Goal: Book appointment/travel/reservation

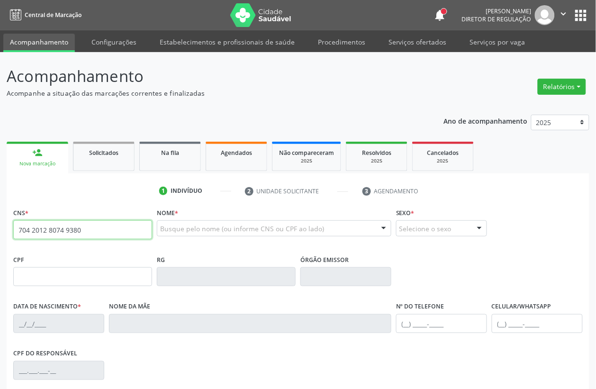
type input "704 2012 8074 9380"
type input "2[DATE]"
type input "S/N"
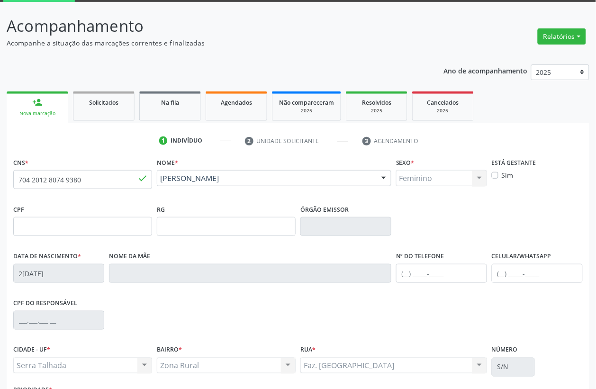
scroll to position [125, 0]
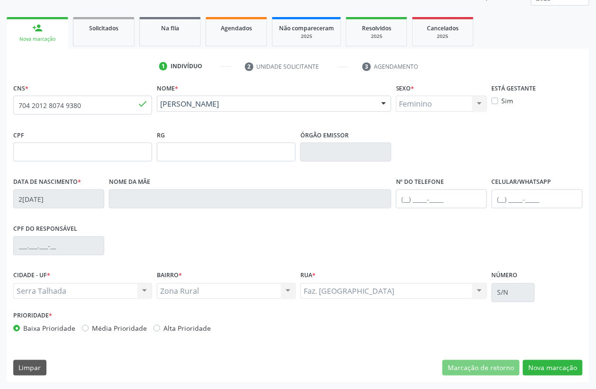
click at [552, 380] on div "CNS * 704 2012 8074 9380 [GEOGRAPHIC_DATA] * [PERSON_NAME] [PERSON_NAME] CNS: 7…" at bounding box center [298, 232] width 583 height 302
click at [552, 367] on button "Nova marcação" at bounding box center [553, 368] width 60 height 16
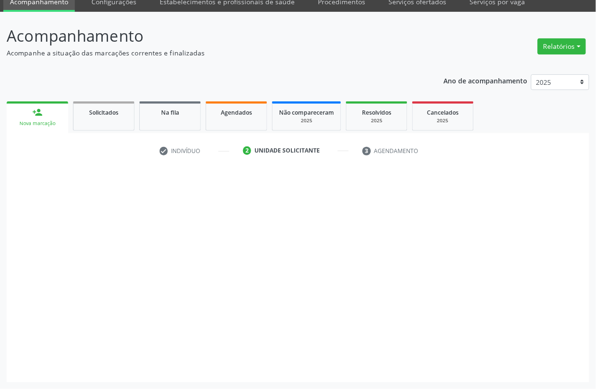
scroll to position [40, 0]
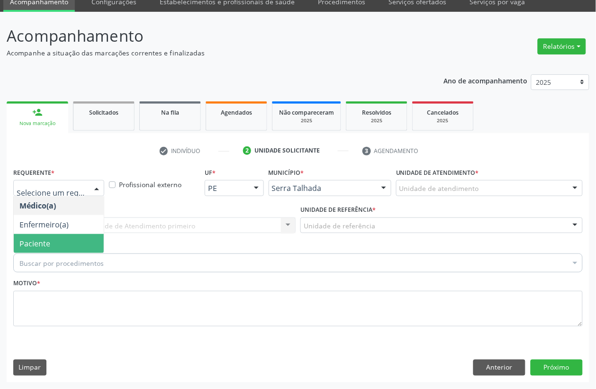
click at [38, 245] on span "Paciente" at bounding box center [34, 243] width 31 height 10
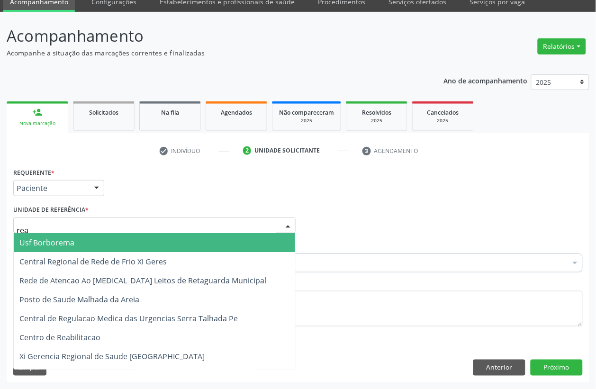
type input "reab"
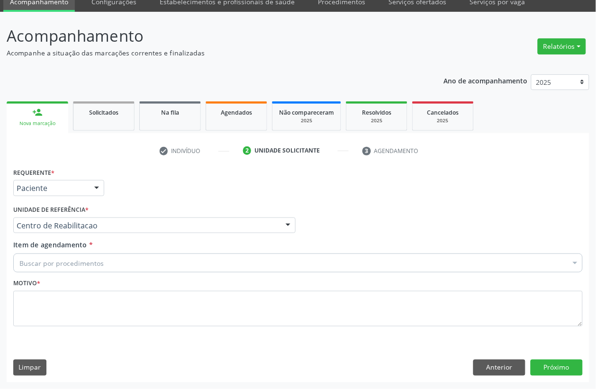
click at [129, 257] on div "Buscar por procedimentos" at bounding box center [298, 263] width 570 height 19
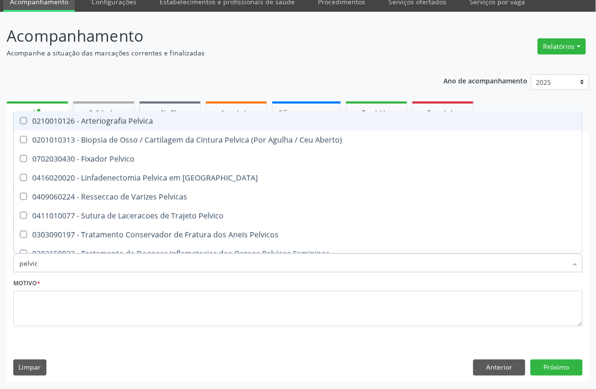
type input "pelvica"
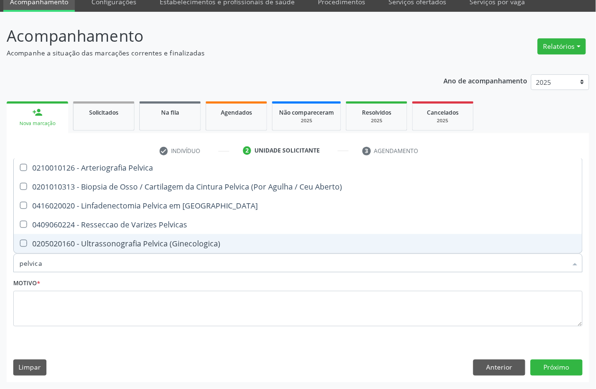
click at [105, 236] on span "0205020160 - Ultrassonografia Pelvica (Ginecologica)" at bounding box center [298, 243] width 569 height 19
checkbox \(Ginecologica\) "true"
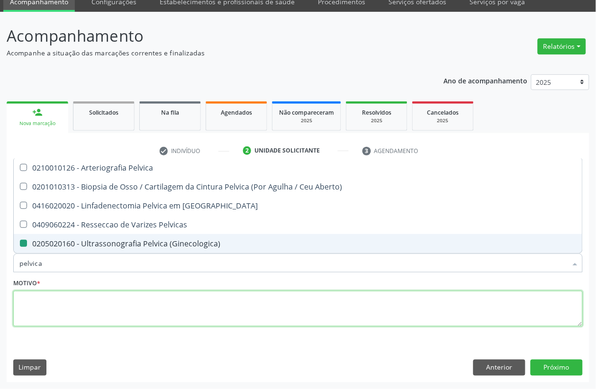
click at [67, 301] on textarea at bounding box center [298, 309] width 570 height 36
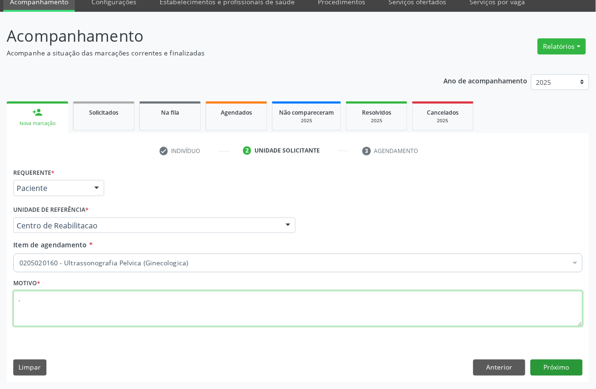
type textarea "."
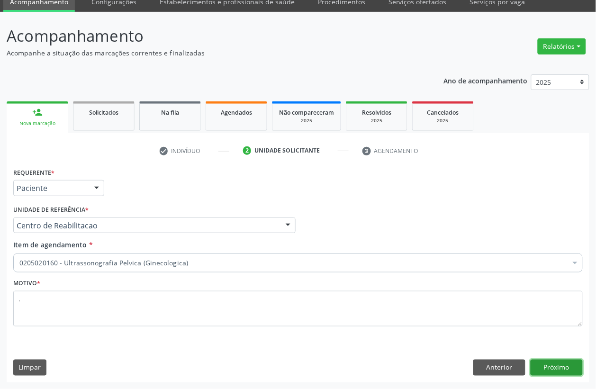
click at [558, 367] on button "Próximo" at bounding box center [557, 368] width 52 height 16
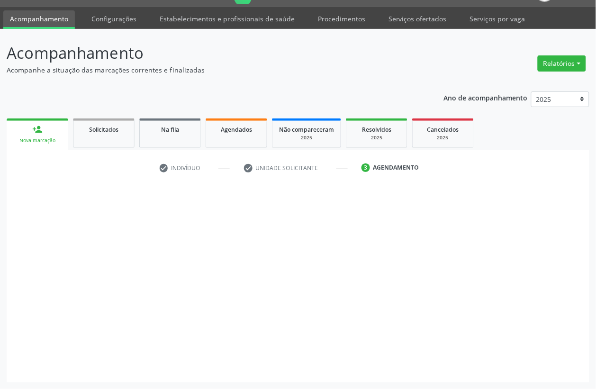
scroll to position [24, 0]
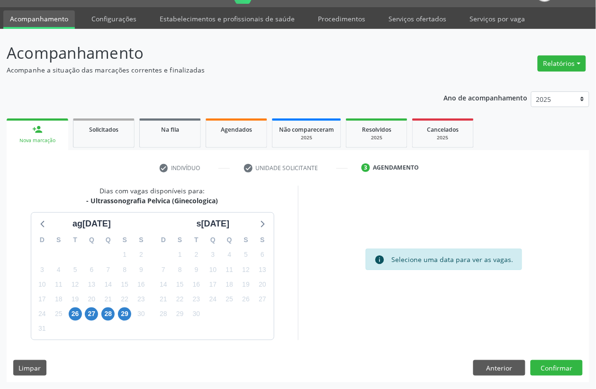
click at [70, 307] on div "26" at bounding box center [75, 314] width 13 height 15
click at [81, 321] on div "2" at bounding box center [75, 328] width 17 height 15
click at [77, 318] on span "26" at bounding box center [75, 314] width 13 height 13
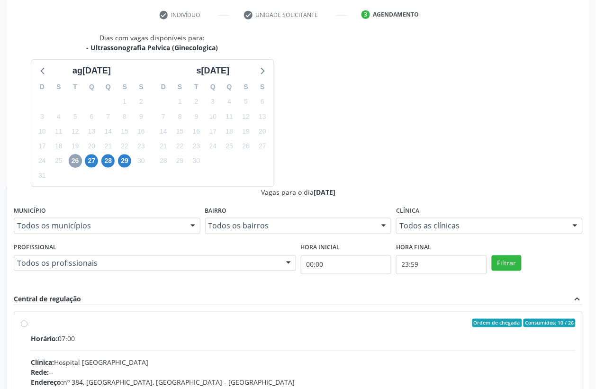
scroll to position [177, 0]
click at [27, 319] on input "Ordem de chegada Consumidos: 10 / 26 Horário: 07:00 Clínica: Hospital [GEOGRAPH…" at bounding box center [24, 323] width 7 height 9
radio input "true"
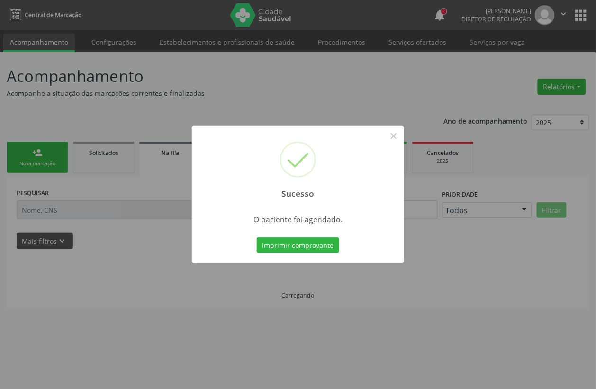
scroll to position [0, 0]
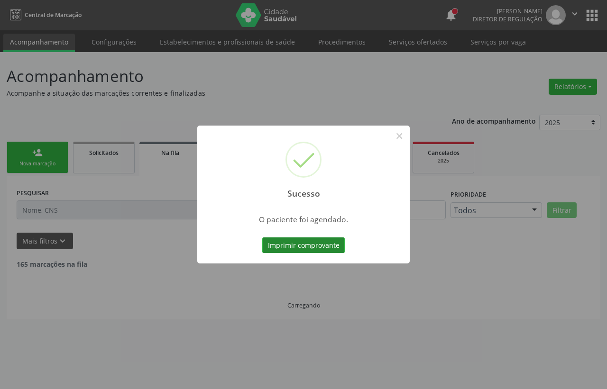
click at [318, 244] on button "Imprimir comprovante" at bounding box center [303, 246] width 82 height 16
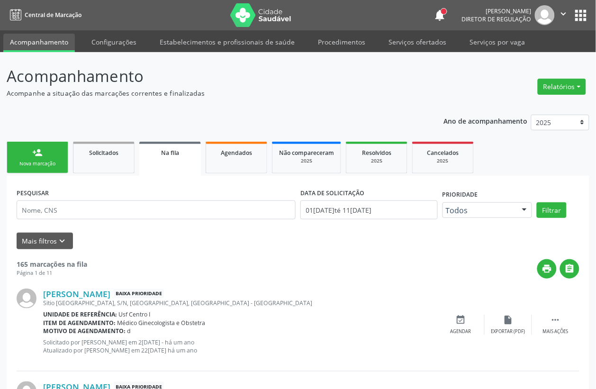
click at [58, 156] on link "person_add Nova marcação" at bounding box center [38, 158] width 62 height 32
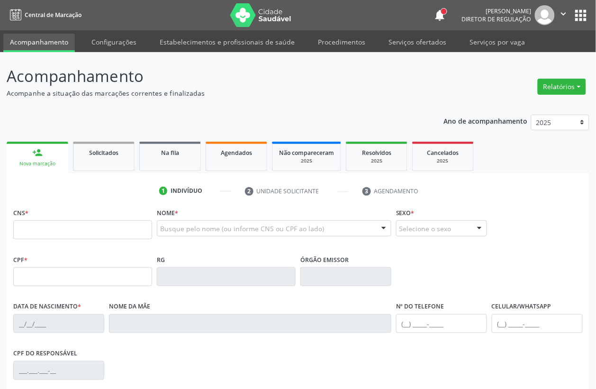
click at [58, 156] on link "person_add Nova marcação" at bounding box center [38, 158] width 62 height 32
click at [60, 228] on input "text" at bounding box center [82, 229] width 139 height 19
type input "704 0063 0260 1565"
type input "705.295.424-98"
type input "2[DATE]"
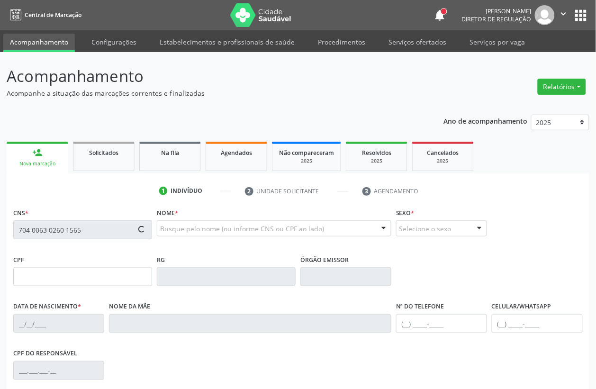
type input "[PERSON_NAME] da Conceição"
type input "[PHONE_NUMBER]"
type input "091.885.454-74"
type input "S/N"
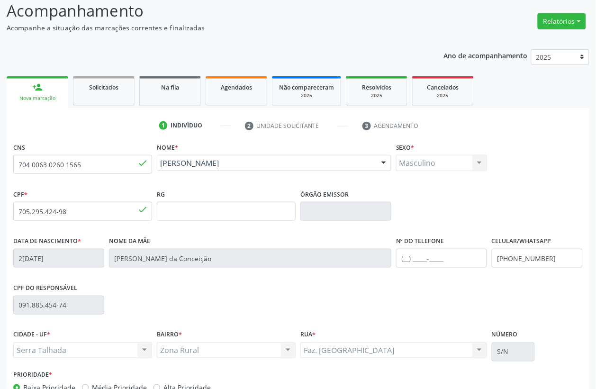
scroll to position [125, 0]
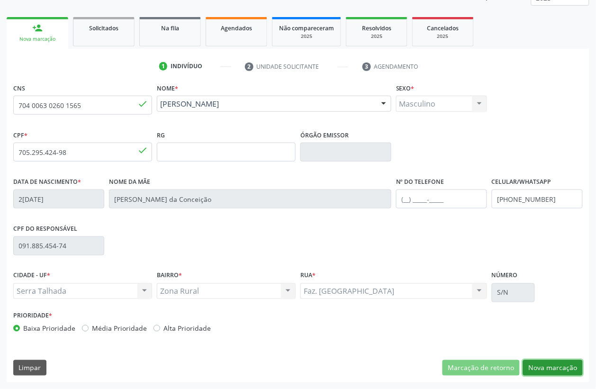
click at [553, 366] on button "Nova marcação" at bounding box center [553, 368] width 60 height 16
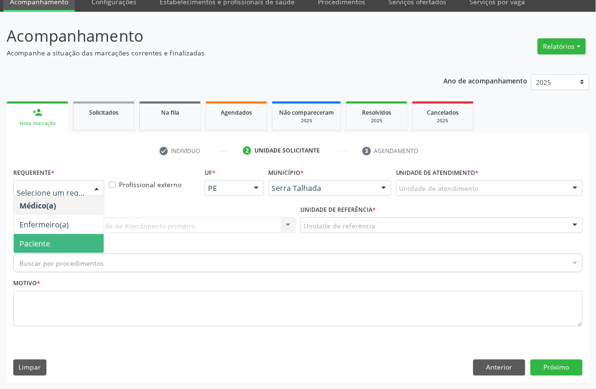
click at [57, 239] on span "Paciente" at bounding box center [59, 243] width 90 height 19
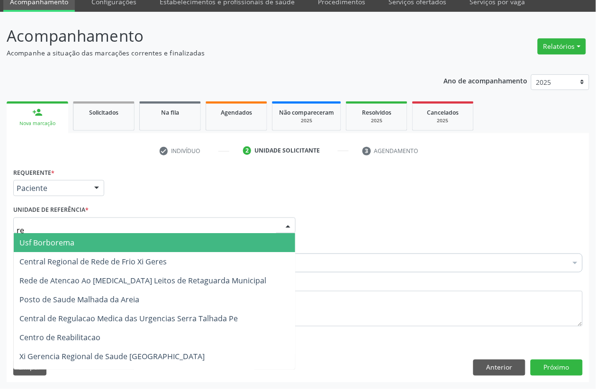
type input "rea"
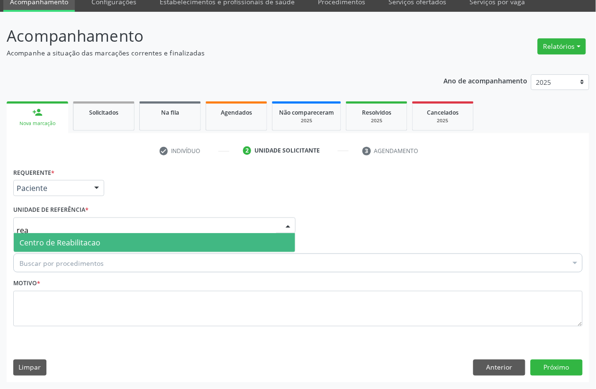
click at [152, 245] on span "Centro de Reabilitacao" at bounding box center [155, 242] width 282 height 19
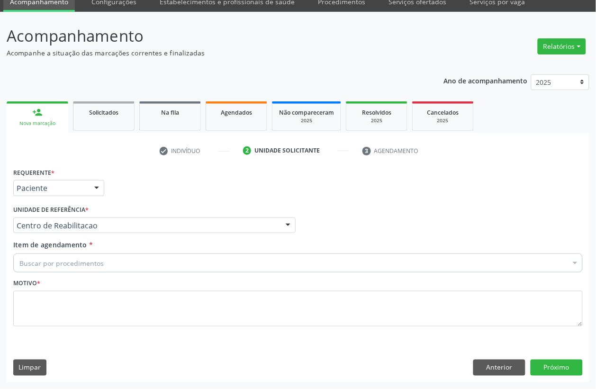
click at [119, 256] on div "Buscar por procedimentos" at bounding box center [298, 263] width 570 height 19
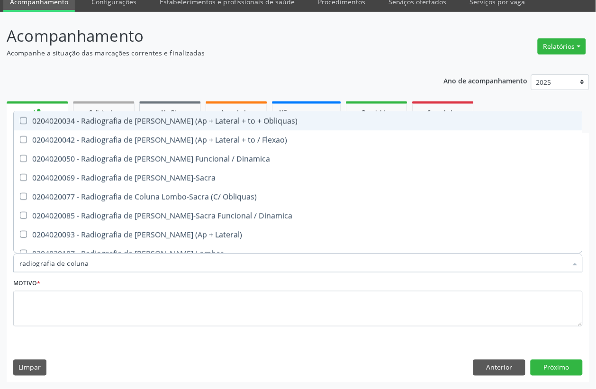
type input "radiografia de coluna l"
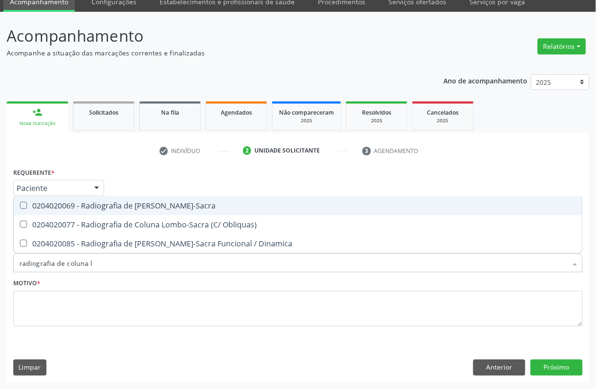
click at [164, 202] on div "0204020069 - Radiografia de [PERSON_NAME]-Sacra" at bounding box center [298, 206] width 558 height 8
checkbox Lombo-Sacra "true"
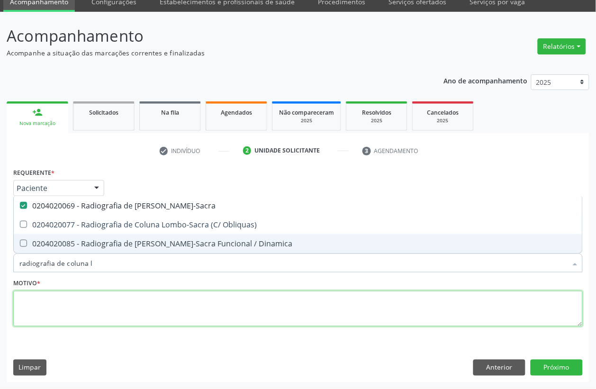
click at [68, 305] on textarea at bounding box center [298, 309] width 570 height 36
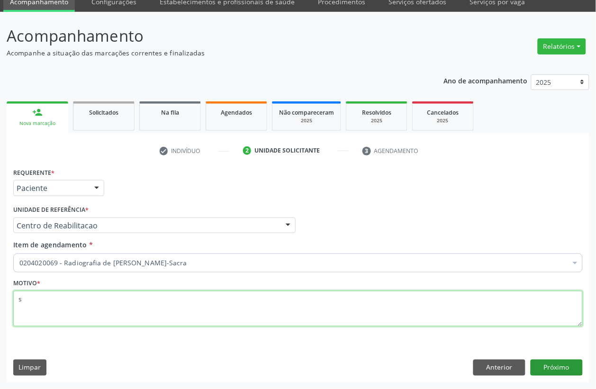
type textarea "s"
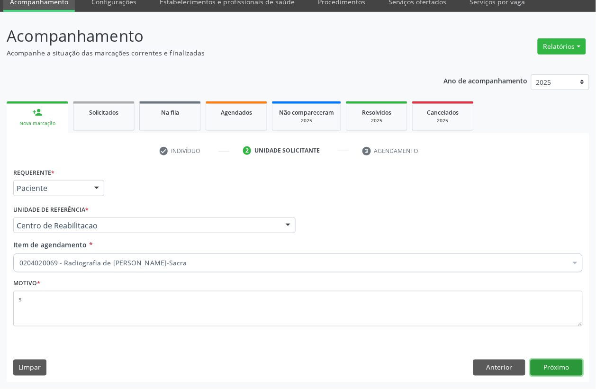
click at [550, 372] on button "Próximo" at bounding box center [557, 368] width 52 height 16
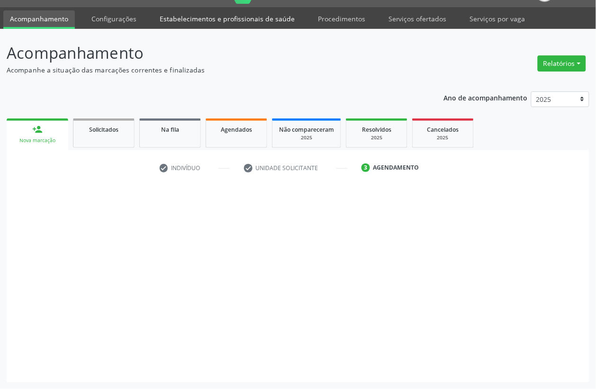
scroll to position [24, 0]
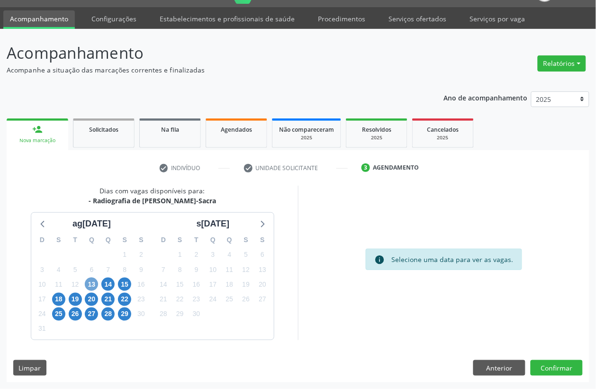
click at [93, 286] on span "13" at bounding box center [91, 284] width 13 height 13
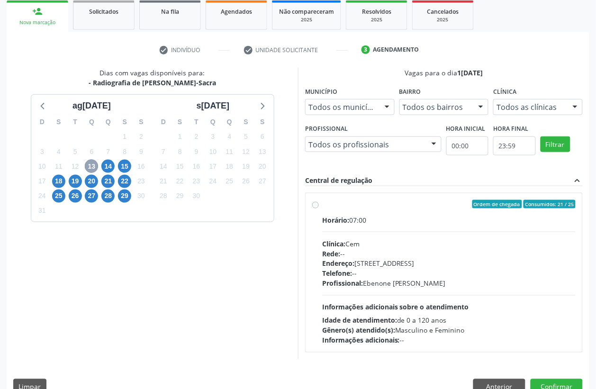
scroll to position [142, 0]
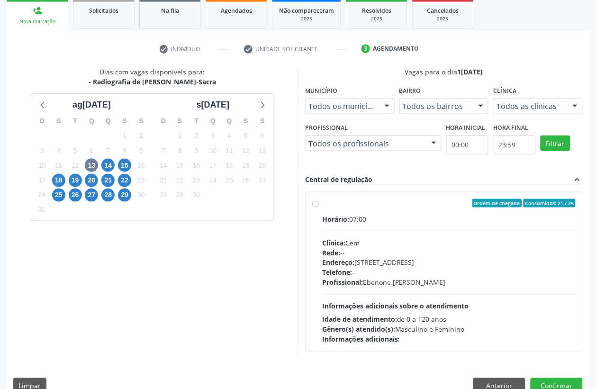
click at [408, 257] on div "Rede: --" at bounding box center [449, 253] width 254 height 10
click at [319, 208] on input "Ordem de chegada Consumidos: 21 / 25 Horário: 07:00 Clínica: Cem Rede: -- Ender…" at bounding box center [315, 203] width 7 height 9
radio input "true"
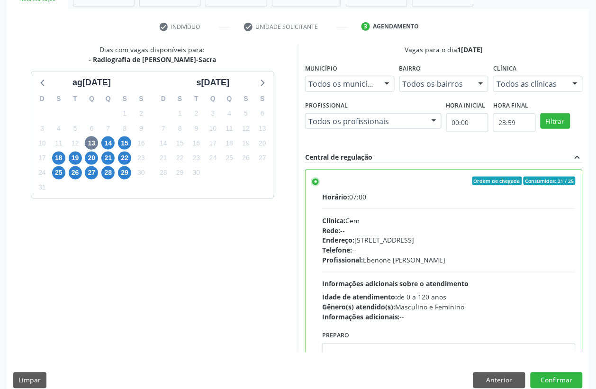
scroll to position [177, 0]
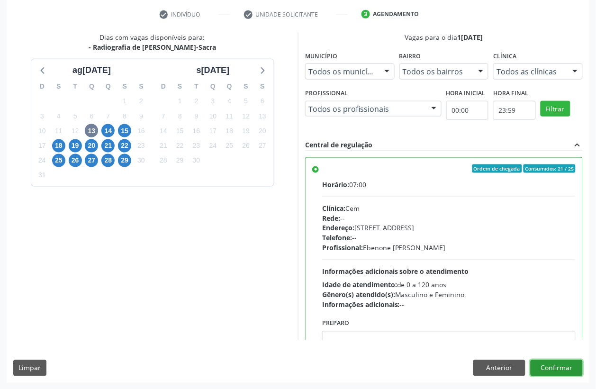
click at [558, 370] on button "Confirmar" at bounding box center [557, 368] width 52 height 16
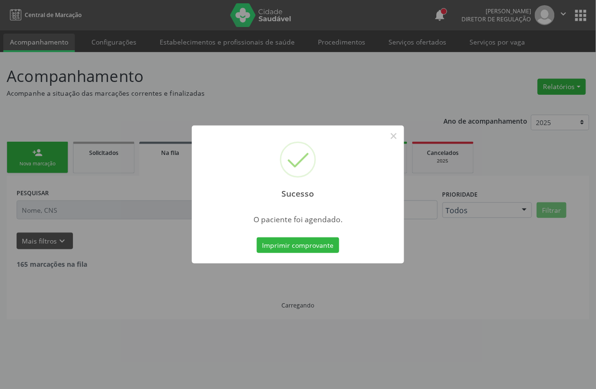
scroll to position [0, 0]
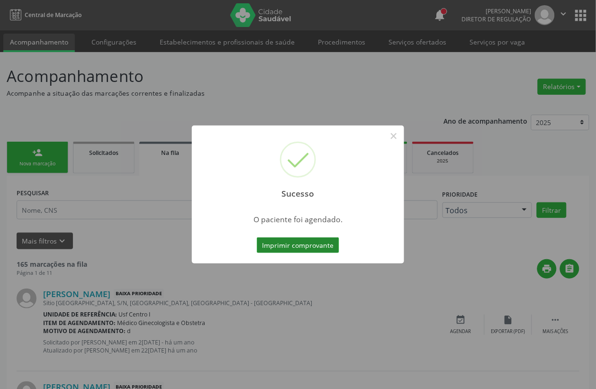
click at [287, 238] on button "Imprimir comprovante" at bounding box center [298, 246] width 82 height 16
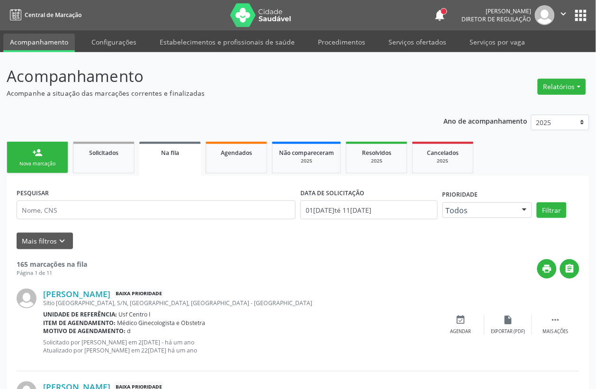
click at [31, 170] on link "person_add Nova marcação" at bounding box center [38, 158] width 62 height 32
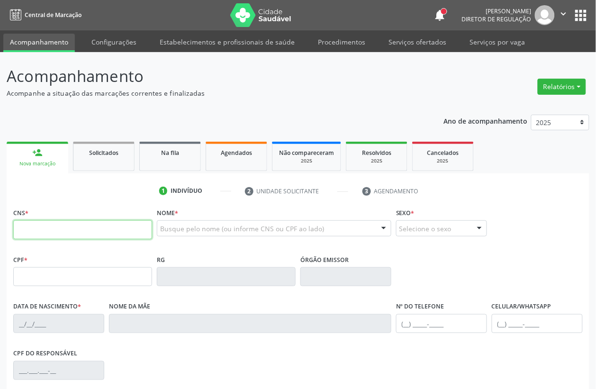
click at [55, 230] on input "text" at bounding box center [82, 229] width 139 height 19
type input "704 0063 0260 1565"
type input "705.295.424-98"
type input "2[DATE]"
type input "[PERSON_NAME] da Conceição"
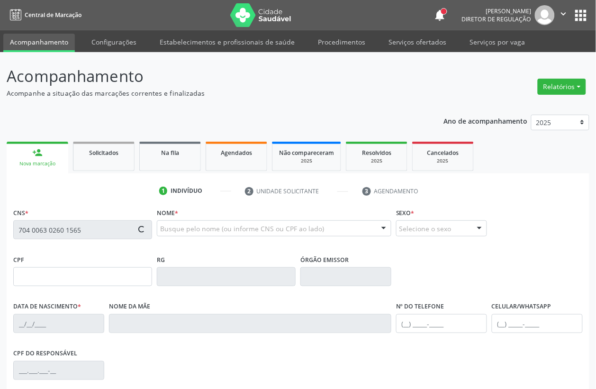
type input "[PHONE_NUMBER]"
type input "091.885.454-74"
type input "S/N"
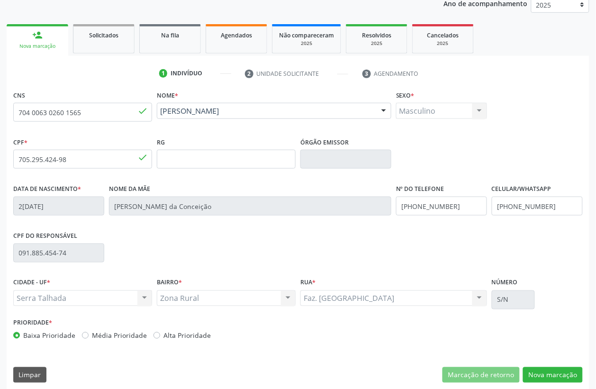
scroll to position [125, 0]
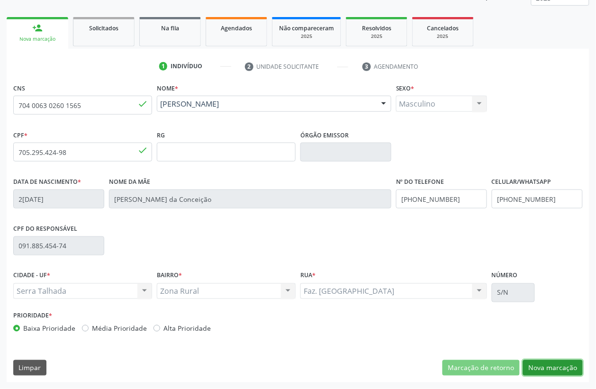
click at [576, 367] on button "Nova marcação" at bounding box center [553, 368] width 60 height 16
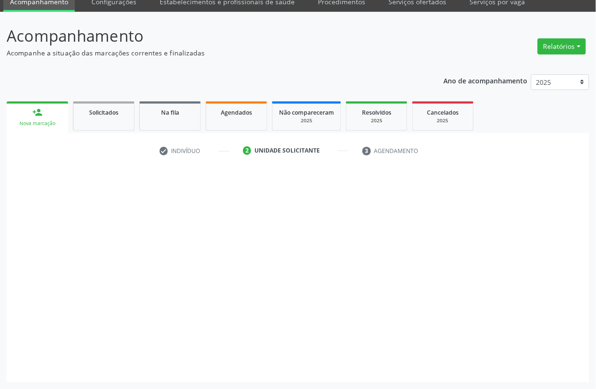
scroll to position [40, 0]
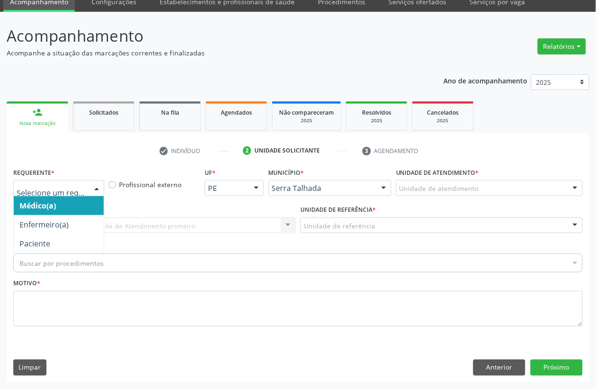
click at [74, 181] on div at bounding box center [58, 188] width 91 height 16
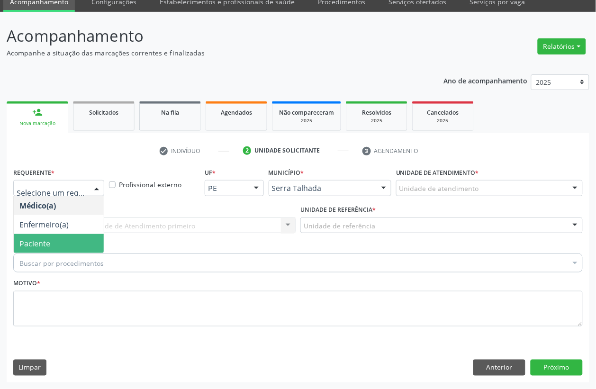
click at [60, 238] on span "Paciente" at bounding box center [59, 243] width 90 height 19
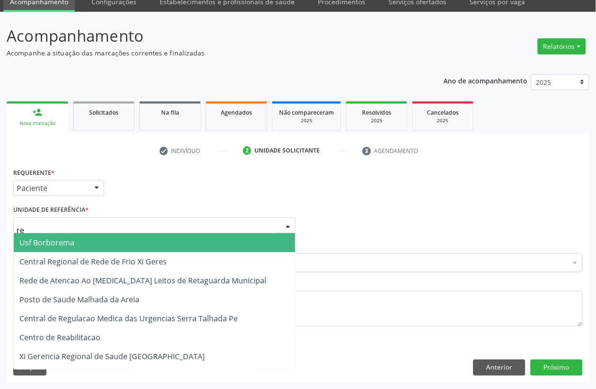
type input "rea"
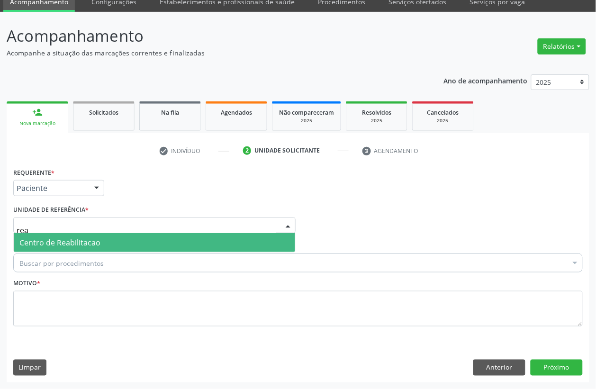
click at [169, 238] on span "Centro de Reabilitacao" at bounding box center [155, 242] width 282 height 19
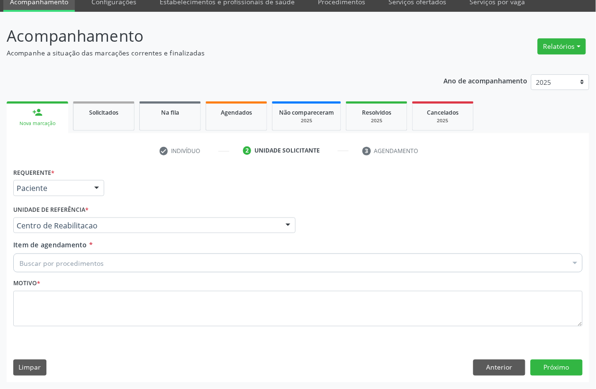
click at [117, 256] on div "Buscar por procedimentos" at bounding box center [298, 263] width 570 height 19
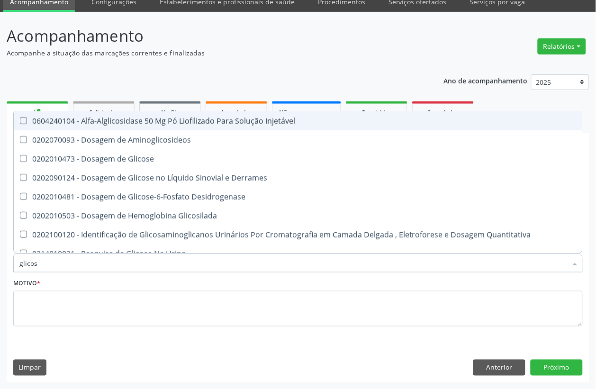
type input "glicose"
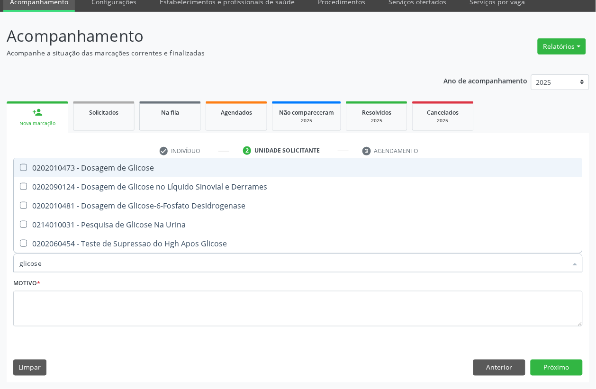
click at [131, 164] on div "0202010473 - Dosagem de Glicose" at bounding box center [298, 168] width 558 height 8
checkbox Glicose "true"
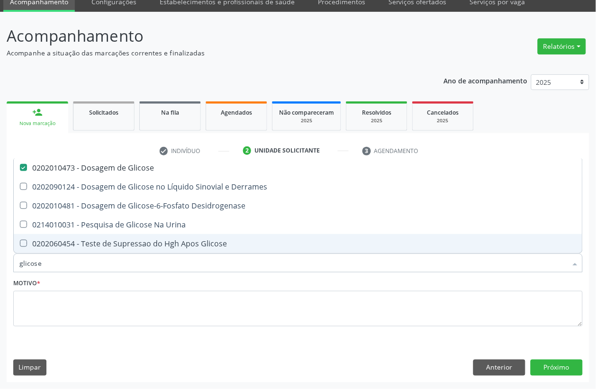
click at [60, 259] on input "glicose" at bounding box center [293, 263] width 548 height 19
checkbox Glicose "false"
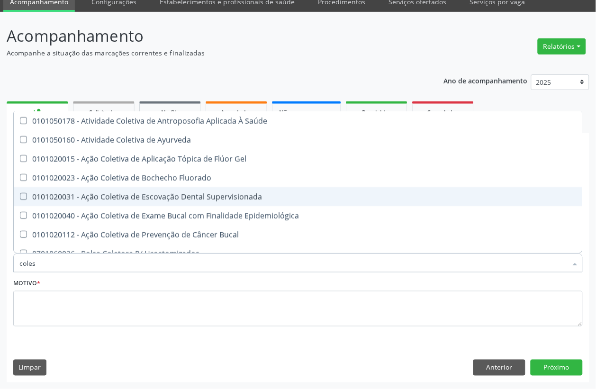
type input "colest"
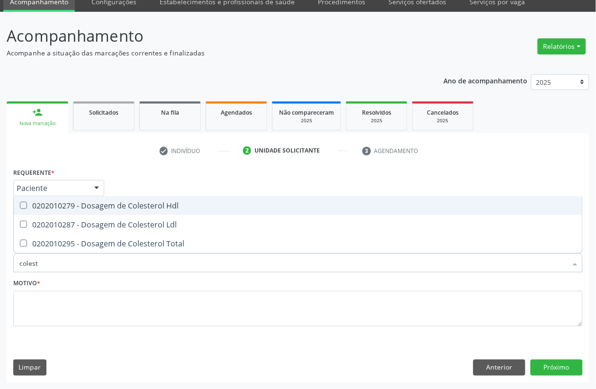
click at [63, 210] on div "0202010279 - Dosagem de Colesterol Hdl" at bounding box center [298, 206] width 558 height 8
checkbox Hdl "true"
click at [63, 218] on span "0202010287 - Dosagem de Colesterol Ldl" at bounding box center [298, 224] width 569 height 19
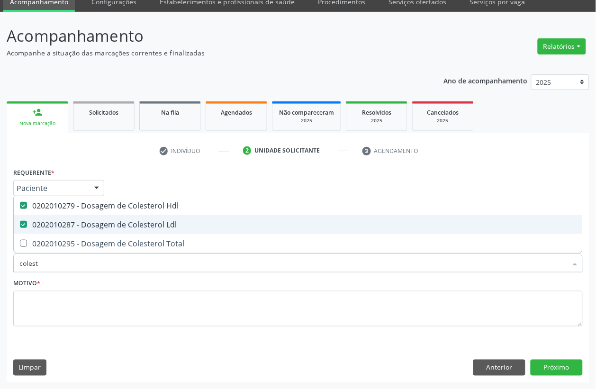
checkbox Ldl "true"
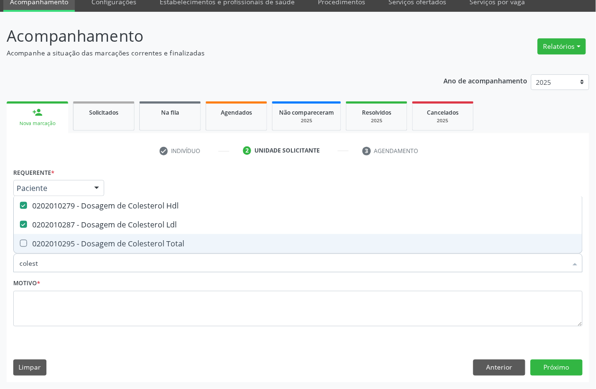
click at [53, 254] on input "colest" at bounding box center [293, 263] width 548 height 19
click at [53, 249] on span "0202010295 - Dosagem de Colesterol Total" at bounding box center [298, 243] width 569 height 19
checkbox Total "true"
click at [53, 259] on input "colest" at bounding box center [293, 263] width 548 height 19
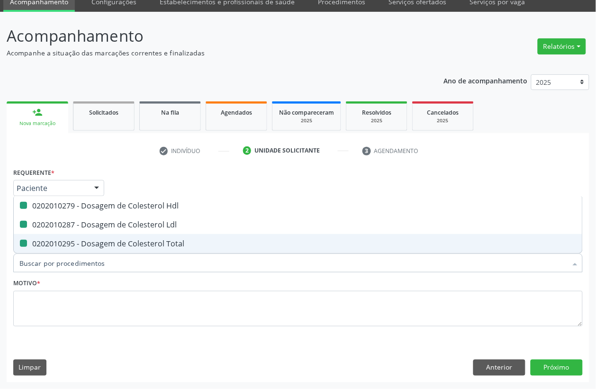
checkbox Hdl "false"
checkbox Ldl "false"
checkbox Total "false"
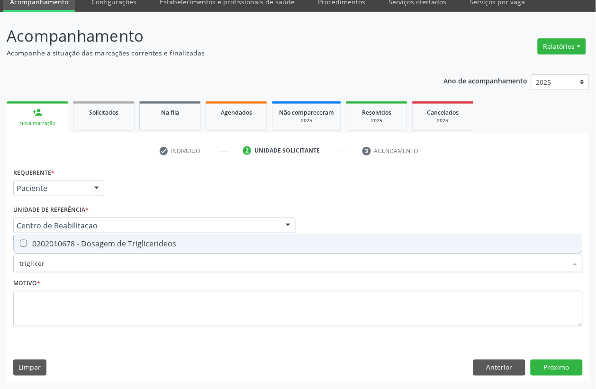
type input "trigliceri"
click at [67, 251] on span "0202010678 - Dosagem de Triglicerideos" at bounding box center [298, 243] width 569 height 19
checkbox Triglicerideos "true"
click at [65, 262] on input "trigliceri" at bounding box center [293, 263] width 548 height 19
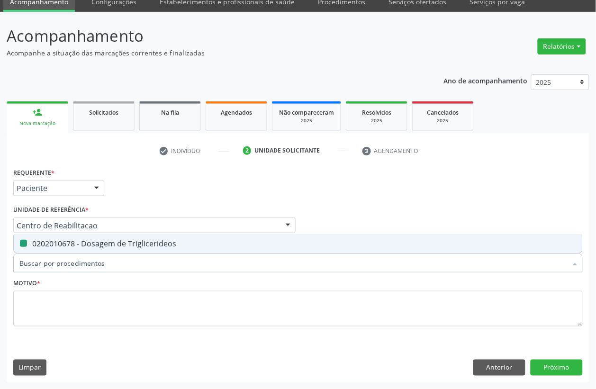
checkbox Triglicerideos "false"
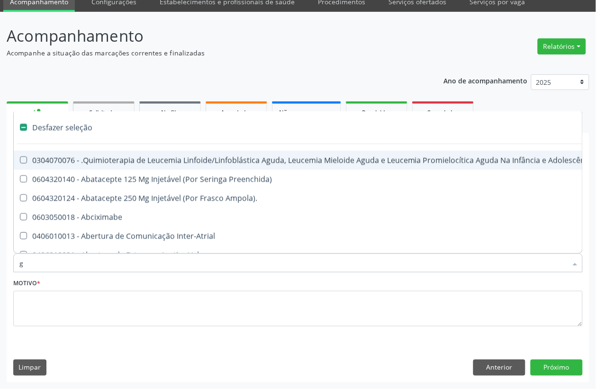
type input "gl"
checkbox Aparentado "true"
checkbox Bloco "true"
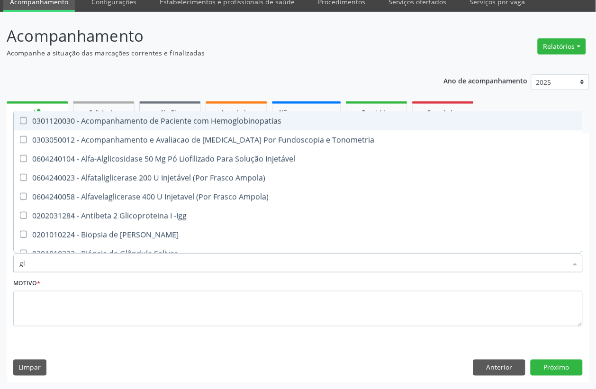
type input "gli"
checkbox \(Confirmatorio\) "true"
checkbox Glomerular "true"
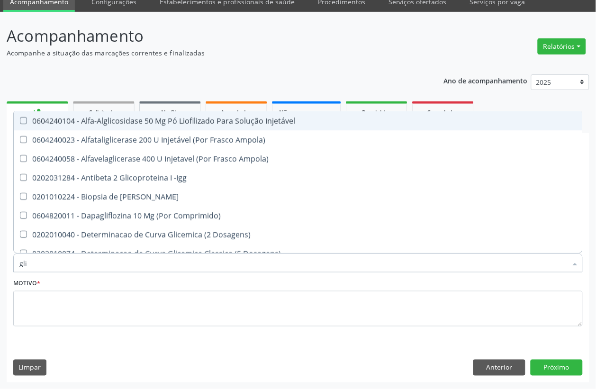
type input "glic"
checkbox Aminoglicosideos "true"
checkbox Glicose "false"
checkbox Derrames "true"
checkbox Triglicerideos "false"
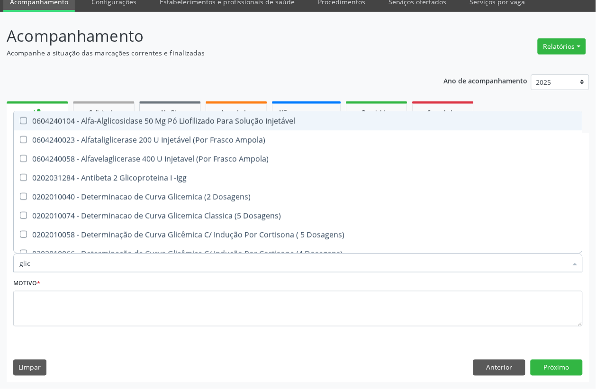
type input "glico"
checkbox Dosagens\) "true"
checkbox Glicose "false"
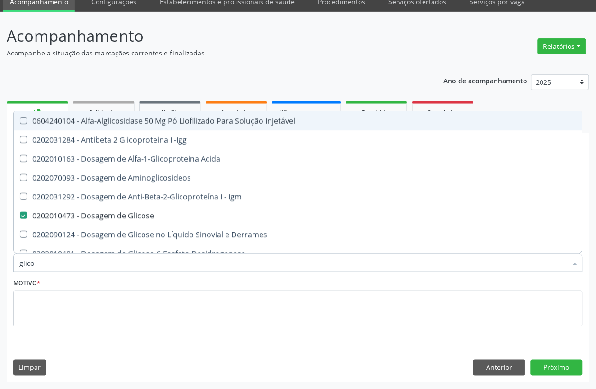
type input "glicos"
checkbox Acida "true"
checkbox Glicose "false"
type input "glicosi"
checkbox Acida "false"
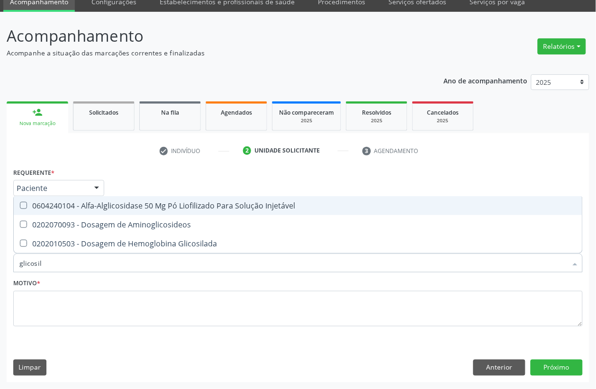
type input "glicosila"
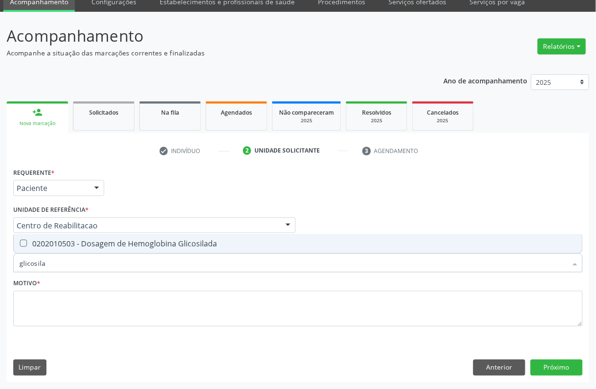
click at [88, 247] on div "0202010503 - Dosagem de Hemoglobina Glicosilada" at bounding box center [298, 244] width 558 height 8
checkbox Glicosilada "true"
click at [52, 261] on input "glicosila" at bounding box center [293, 263] width 548 height 19
checkbox Glicosilada "false"
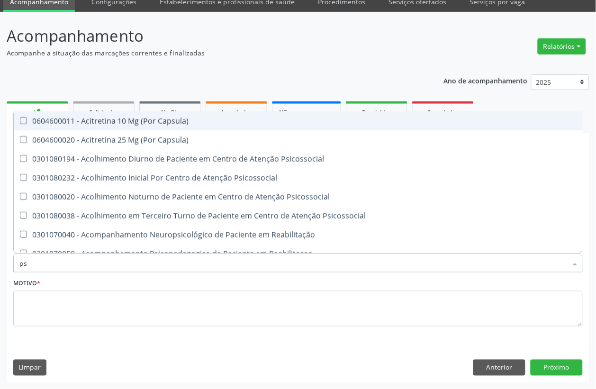
type input "psa"
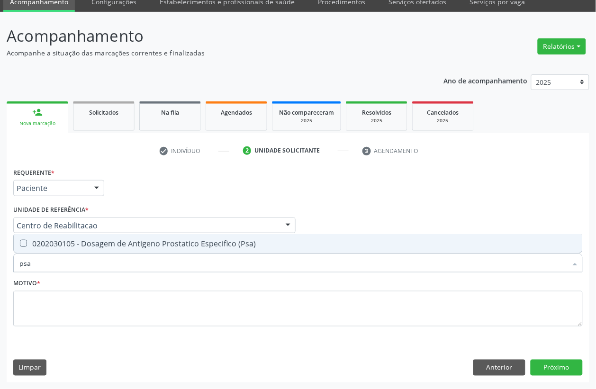
click at [71, 250] on span "0202030105 - Dosagem de Antigeno Prostatico Especifico (Psa)" at bounding box center [298, 243] width 569 height 19
checkbox \(Psa\) "true"
click at [65, 264] on input "psa" at bounding box center [293, 263] width 548 height 19
checkbox \(Psa\) "false"
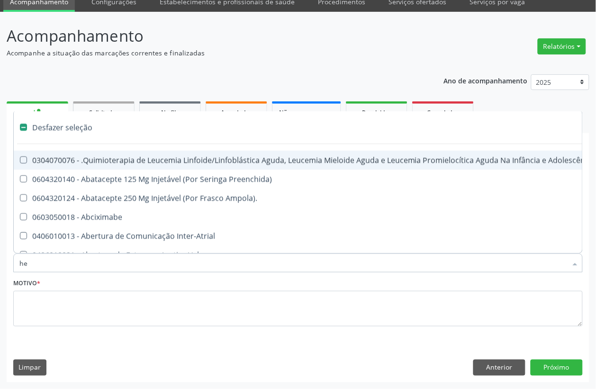
type input "hem"
checkbox Trabalho "true"
checkbox Cística "false"
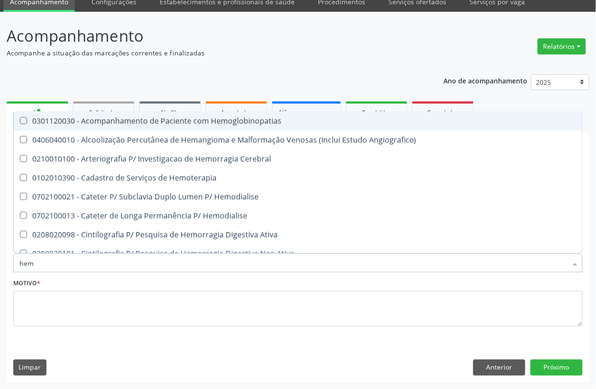
type input "hemo"
checkbox Hemacias "true"
checkbox Glicosilada "false"
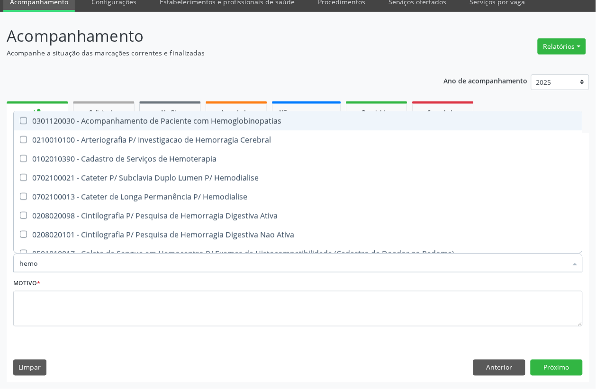
type input "hemog"
checkbox Tardio\) "true"
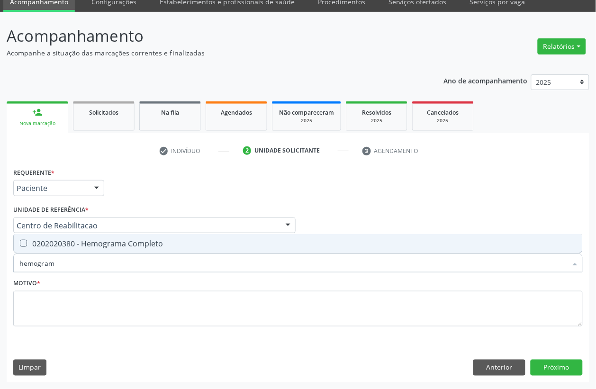
type input "hemograma"
click at [78, 247] on div "0202020380 - Hemograma Completo" at bounding box center [298, 244] width 558 height 8
checkbox Completo "true"
click at [66, 261] on input "hemograma" at bounding box center [293, 263] width 548 height 19
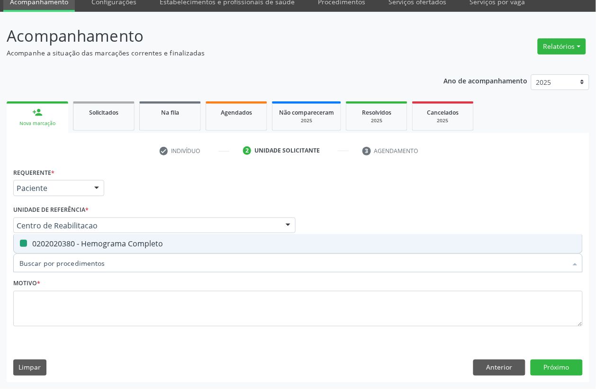
checkbox Completo "false"
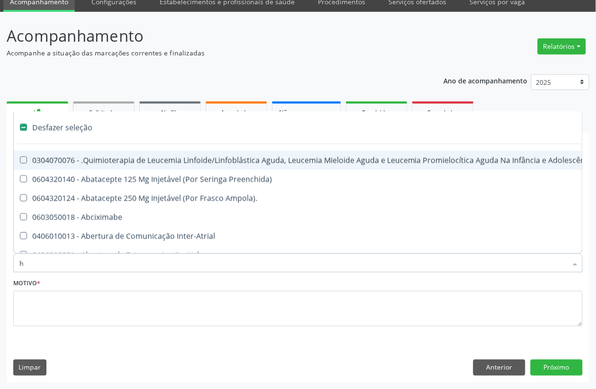
type input "he"
checkbox Cística "true"
checkbox Quadril "true"
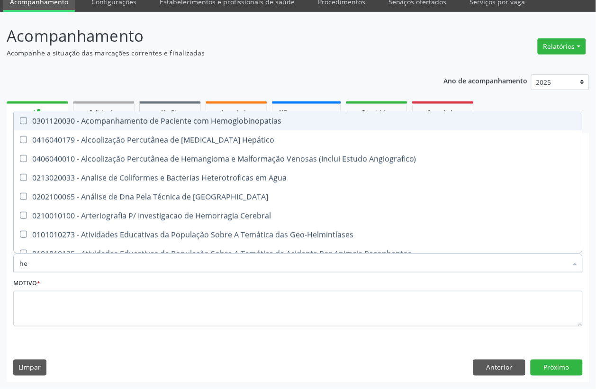
type input "hem"
checkbox \(Qualitativo\) "true"
checkbox Glicosilada "false"
checkbox II "true"
checkbox Completo "false"
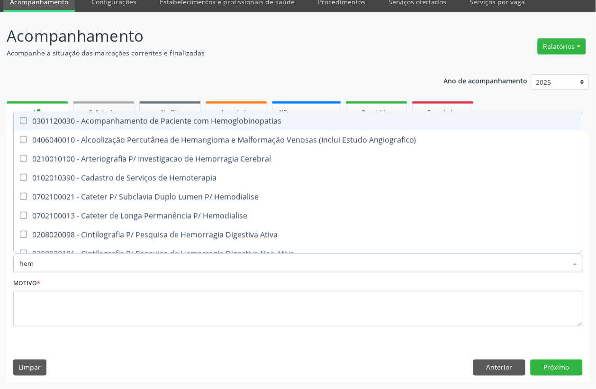
type input "hemo"
checkbox Hemacias "true"
checkbox Glicosilada "false"
checkbox Retro-Retal "true"
checkbox Completo "false"
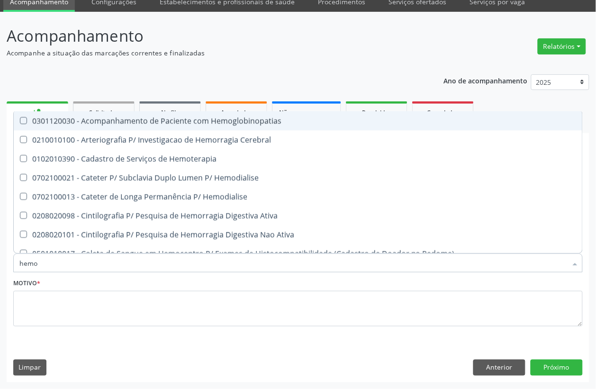
type input "hemog"
checkbox Tardio\) "true"
checkbox Carboxi-Hemoglobina "true"
type input "hemogr"
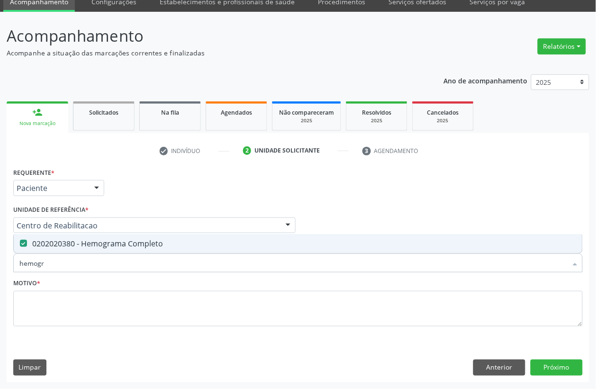
checkbox Completo "true"
type input "h"
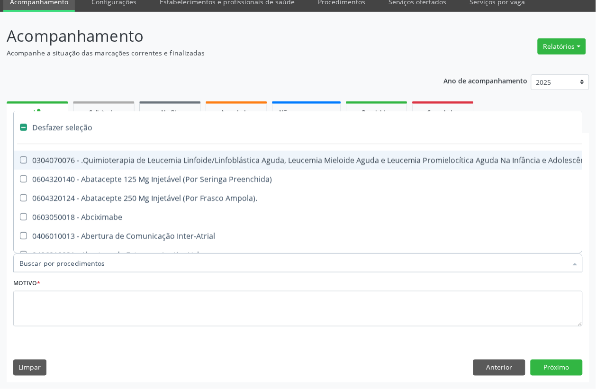
checkbox Manutenção "false"
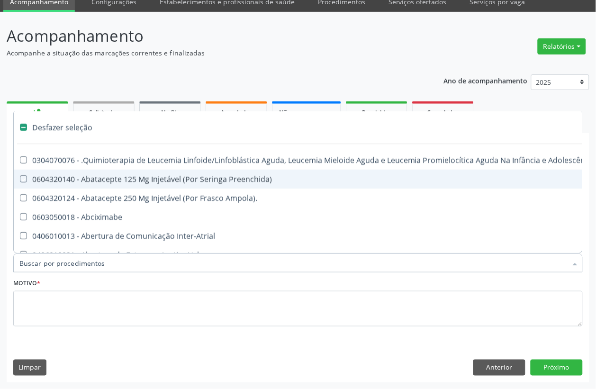
click at [37, 289] on label "Motivo *" at bounding box center [26, 283] width 27 height 15
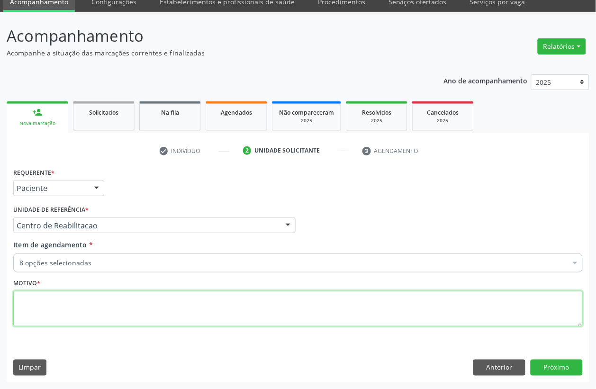
checkbox Glicose "true"
checkbox Hdl "true"
checkbox Ldl "true"
checkbox Total "true"
checkbox Triglicerideos "true"
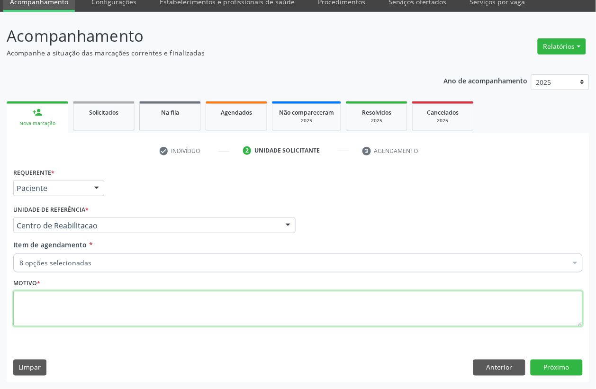
checkbox Glicosilada "true"
checkbox \(Psa\) "true"
checkbox Completo "true"
click at [37, 306] on textarea at bounding box center [298, 309] width 570 height 36
type textarea "."
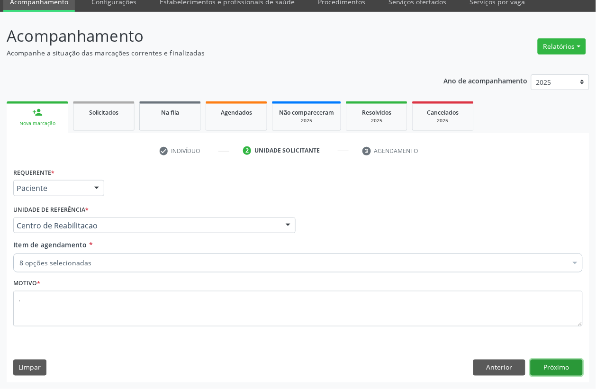
click at [540, 369] on button "Próximo" at bounding box center [557, 368] width 52 height 16
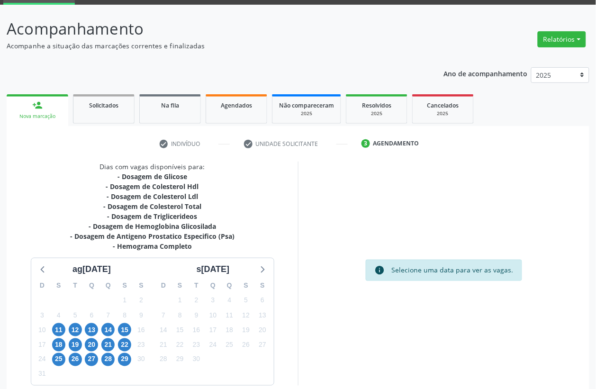
scroll to position [93, 0]
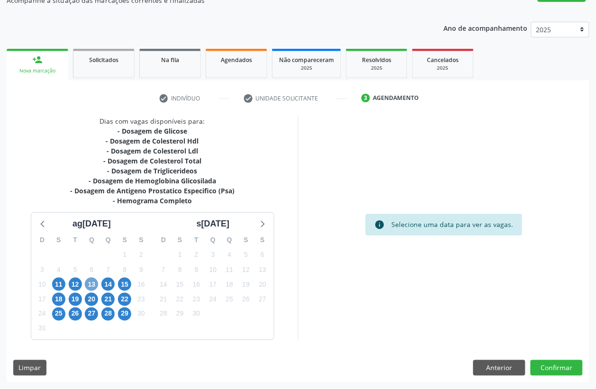
click at [89, 281] on span "13" at bounding box center [91, 284] width 13 height 13
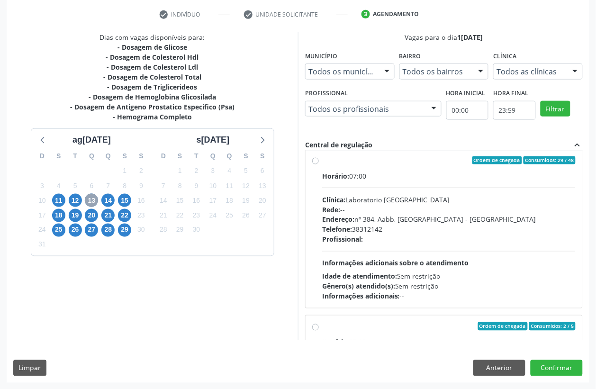
scroll to position [178, 0]
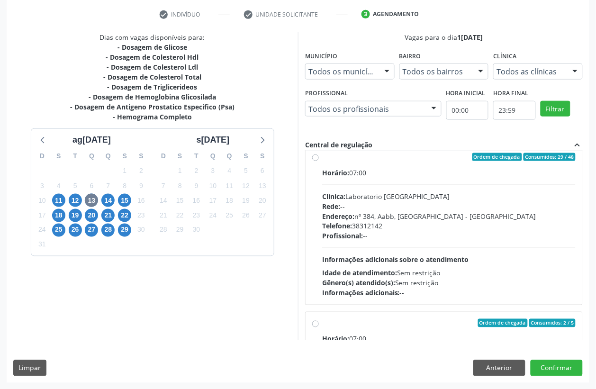
click at [361, 230] on div "Telefone: [PHONE_NUMBER]" at bounding box center [449, 226] width 254 height 10
click at [319, 162] on input "Ordem de chegada Consumidos: 29 / 48 Horário: 07:00 Clínica: Laboratorio [GEOGR…" at bounding box center [315, 157] width 7 height 9
radio input "true"
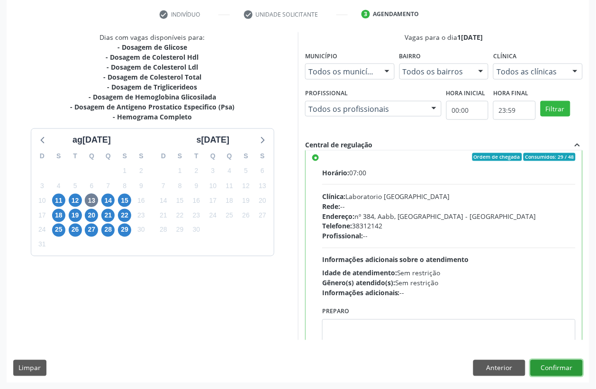
click at [566, 374] on button "Confirmar" at bounding box center [557, 368] width 52 height 16
